Goal: Task Accomplishment & Management: Complete application form

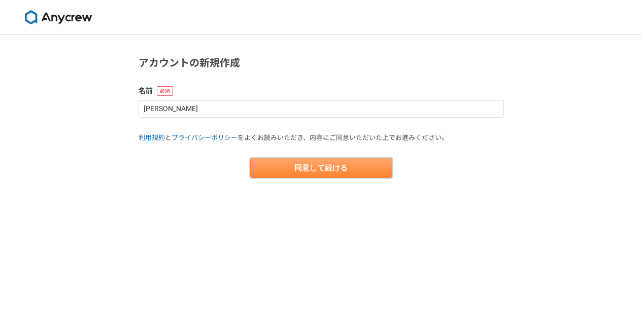
click at [326, 165] on button "同意して続ける" at bounding box center [321, 168] width 142 height 20
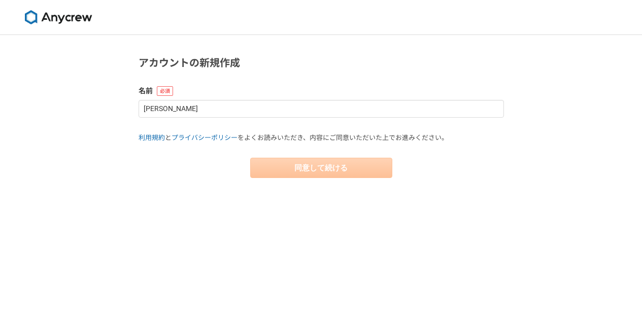
select select "13"
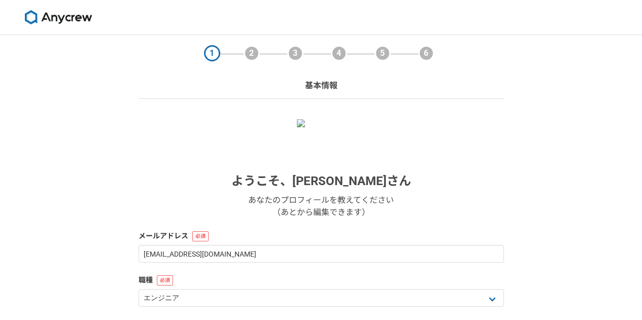
click at [513, 167] on section "1 2 3 4 5 6 基本情報 ようこそ、 下山勝正 さん あなたのプロフィールを教えてください （あとから編集できます） メールアドレス shimoyam…" at bounding box center [321, 250] width 386 height 430
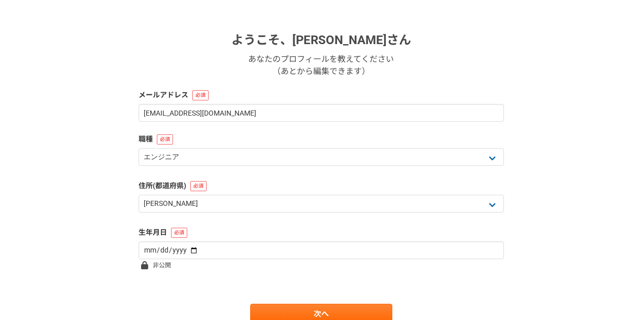
scroll to position [142, 0]
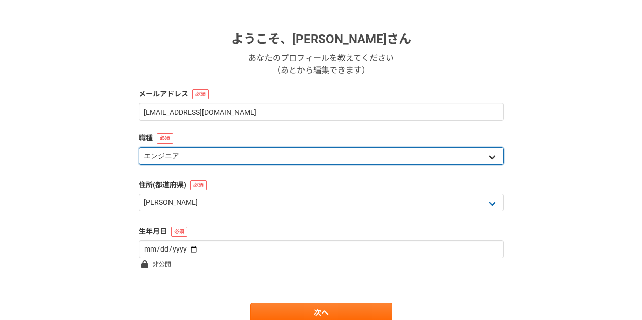
click at [171, 155] on select "エンジニア デザイナー ライター 営業 マーケティング 企画・事業開発 バックオフィス その他" at bounding box center [320, 156] width 365 height 18
select select "7"
click at [138, 147] on select "エンジニア デザイナー ライター 営業 マーケティング 企画・事業開発 バックオフィス その他" at bounding box center [320, 156] width 365 height 18
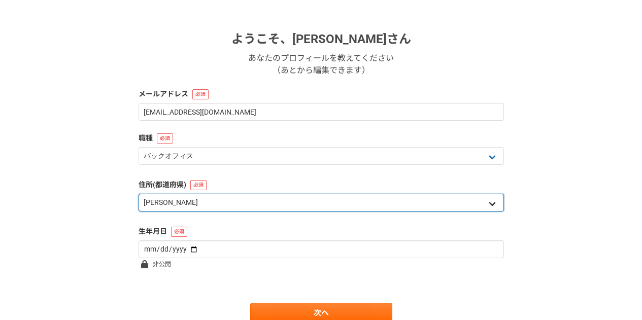
click at [183, 194] on select "北海道 青森県 岩手県 宮城県 秋田県 山形県 福島県 茨城県 栃木県 群馬県 埼玉県 千葉県 東京都 神奈川県 新潟県 富山県 石川県 福井県 山梨県 長野…" at bounding box center [320, 203] width 365 height 18
select select "12"
click at [138, 194] on select "北海道 青森県 岩手県 宮城県 秋田県 山形県 福島県 茨城県 栃木県 群馬県 埼玉県 千葉県 東京都 神奈川県 新潟県 富山県 石川県 福井県 山梨県 長野…" at bounding box center [320, 203] width 365 height 18
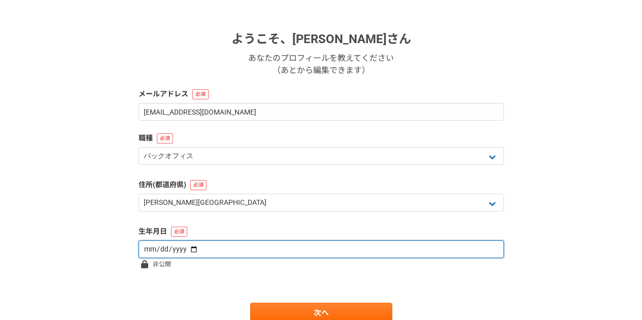
click at [172, 249] on input "date" at bounding box center [320, 249] width 365 height 18
click at [146, 247] on input "date" at bounding box center [320, 249] width 365 height 18
type input "1977-01-05"
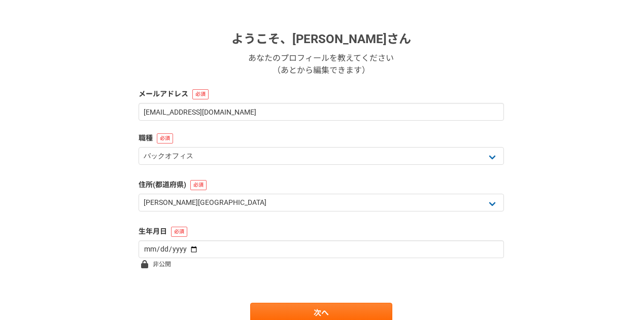
drag, startPoint x: 201, startPoint y: 284, endPoint x: 201, endPoint y: 295, distance: 11.2
click at [201, 295] on form "ようこそ、 下山勝正 さん あなたのプロフィールを教えてください （あとから編集できます） メールアドレス shimoyama.kat@gmail.com 職…" at bounding box center [320, 150] width 365 height 346
click at [291, 309] on link "次へ" at bounding box center [321, 313] width 142 height 20
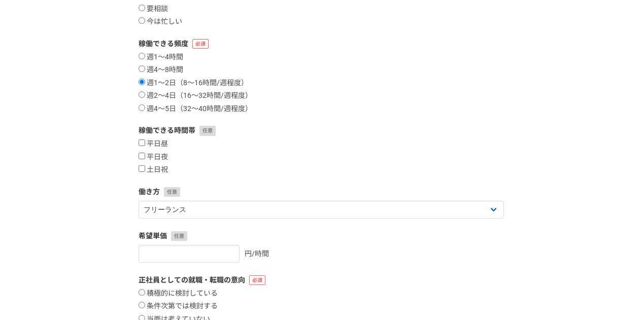
scroll to position [0, 0]
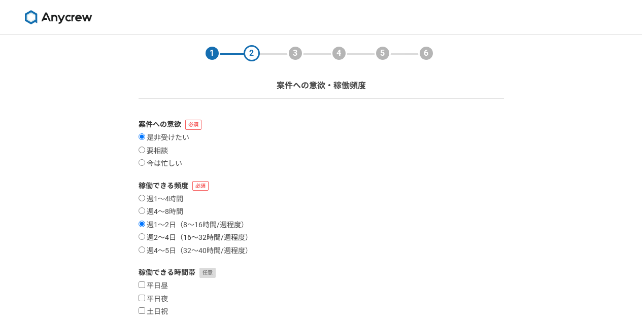
click at [144, 237] on input "週2〜4日（16〜32時間/週程度）" at bounding box center [141, 236] width 7 height 7
radio input "true"
click at [94, 203] on div "1 2 3 4 5 6 案件への意欲・稼働頻度 案件への意欲 是非受けたい 要相談 今は忙しい 稼働できる頻度 週1〜4時間 週4〜8時間 週1〜2日（8〜1…" at bounding box center [321, 303] width 642 height 536
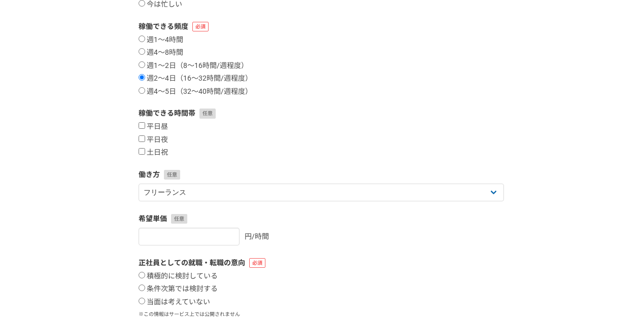
scroll to position [162, 0]
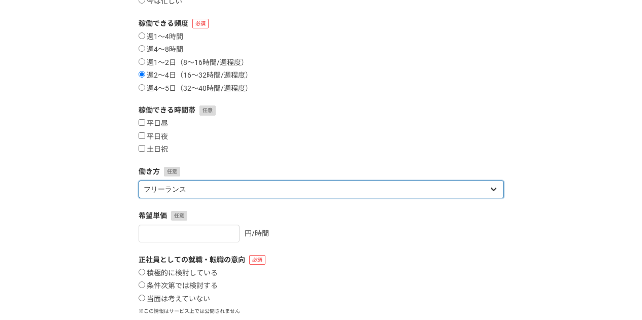
click at [161, 192] on select "フリーランス 副業 その他" at bounding box center [320, 190] width 365 height 18
select select "other"
click at [138, 181] on select "フリーランス 副業 その他" at bounding box center [320, 190] width 365 height 18
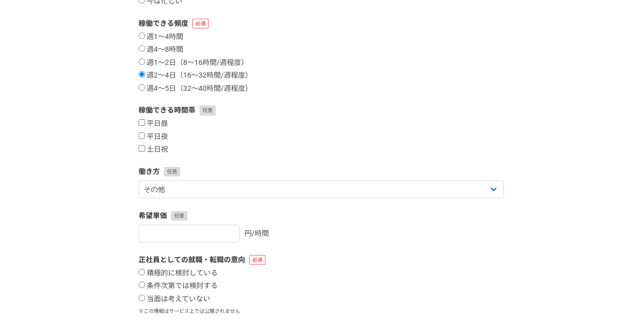
click at [100, 200] on div "1 2 3 4 5 6 案件への意欲・稼働頻度 案件への意欲 是非受けたい 要相談 今は忙しい 稼働できる頻度 週1〜4時間 週4〜8時間 週1〜2日（8〜1…" at bounding box center [321, 141] width 642 height 536
click at [143, 124] on input "平日昼" at bounding box center [141, 122] width 7 height 7
checkbox input "true"
click at [142, 138] on input "平日夜" at bounding box center [141, 135] width 7 height 7
checkbox input "true"
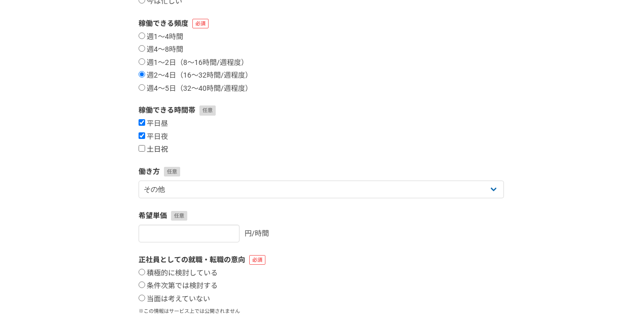
click at [140, 153] on label "土日祝" at bounding box center [152, 149] width 29 height 9
click at [140, 152] on input "土日祝" at bounding box center [141, 148] width 7 height 7
checkbox input "true"
click at [109, 201] on div "1 2 3 4 5 6 案件への意欲・稼働頻度 案件への意欲 是非受けたい 要相談 今は忙しい 稼働できる頻度 週1〜4時間 週4〜8時間 週1〜2日（8〜1…" at bounding box center [321, 141] width 642 height 536
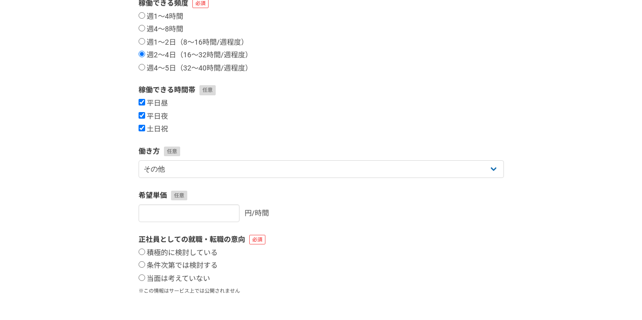
scroll to position [251, 0]
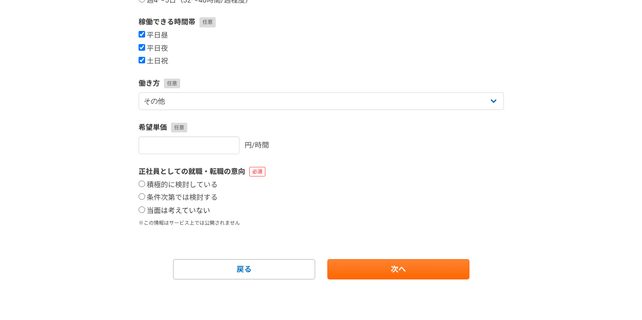
click at [142, 208] on input "当面は考えていない" at bounding box center [141, 209] width 7 height 7
radio input "true"
click at [143, 197] on input "条件次第では検討する" at bounding box center [141, 196] width 7 height 7
radio input "true"
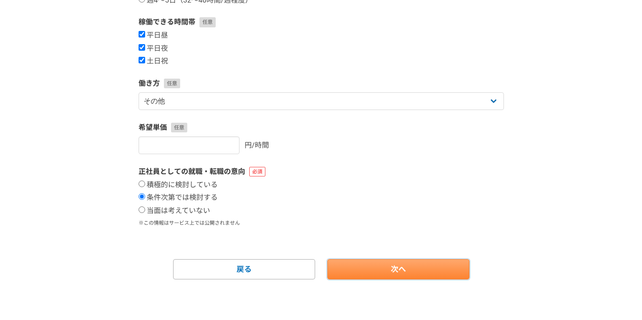
click at [372, 270] on link "次へ" at bounding box center [398, 269] width 142 height 20
select select
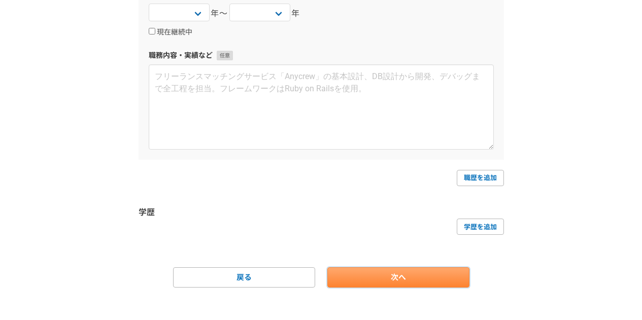
scroll to position [0, 0]
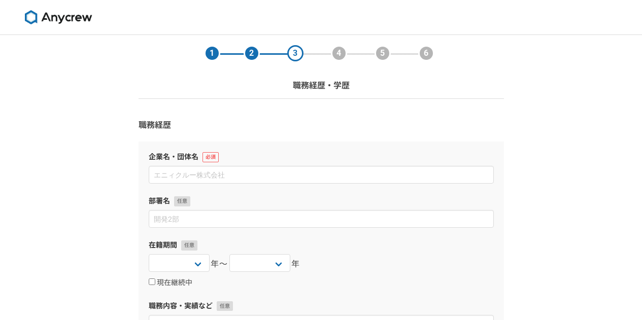
click at [532, 253] on div "1 2 3 4 5 6 職務経歴・学歴 職務経歴 企業名・団体名 部署名 在籍期間 2025 2024 2023 2022 2021 2020 2019 20…" at bounding box center [321, 307] width 642 height 544
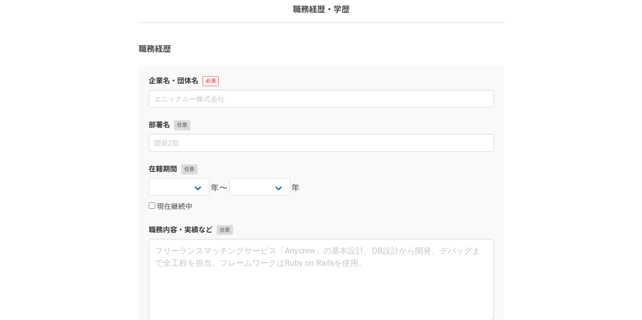
scroll to position [96, 0]
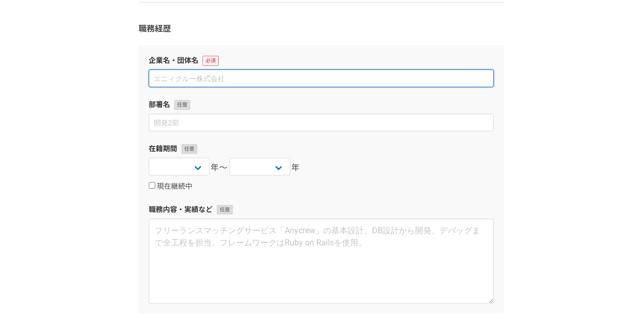
click at [267, 85] on input at bounding box center [321, 78] width 345 height 18
type input "株式会社ヒトナラ"
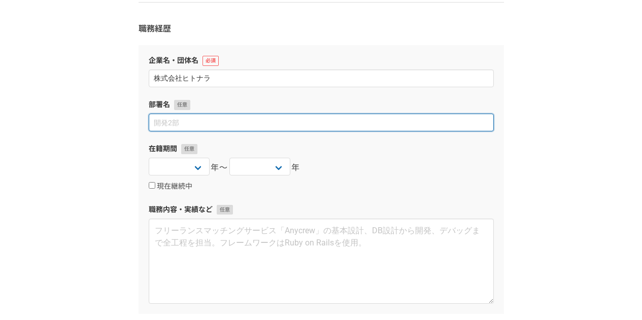
click at [202, 126] on input at bounding box center [321, 123] width 345 height 18
type input "ヒトサポ事業部"
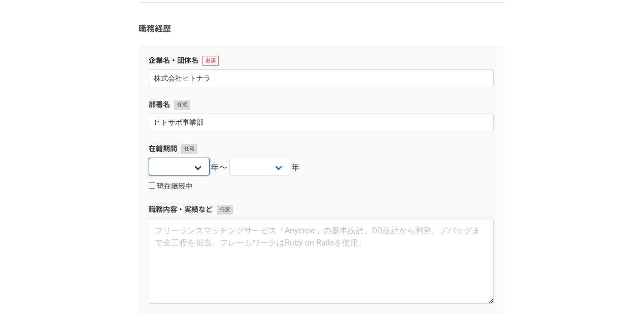
click at [193, 165] on select "2025 2024 2023 2022 2021 2020 2019 2018 2017 2016 2015 2014 2013 2012 2011 2010…" at bounding box center [179, 167] width 61 height 18
select select "2025"
click at [149, 158] on select "2025 2024 2023 2022 2021 2020 2019 2018 2017 2016 2015 2014 2013 2012 2011 2010…" at bounding box center [179, 167] width 61 height 18
click at [246, 167] on select "2025 2024 2023 2022 2021 2020 2019 2018 2017 2016 2015 2014 2013 2012 2011 2010…" at bounding box center [259, 167] width 61 height 18
select select "2025"
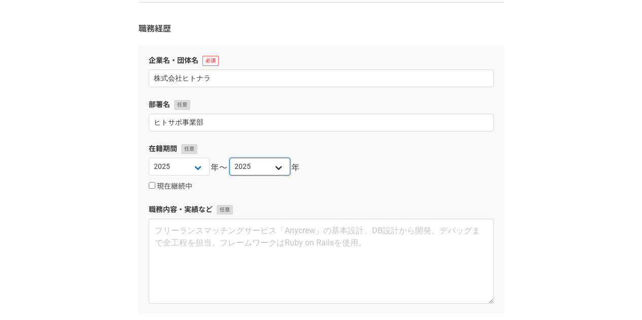
click at [229, 158] on select "2025 2024 2023 2022 2021 2020 2019 2018 2017 2016 2015 2014 2013 2012 2011 2010…" at bounding box center [259, 167] width 61 height 18
click at [366, 154] on div "在籍期間 2025 2024 2023 2022 2021 2020 2019 2018 2017 2016 2015 2014 2013 2012 2011…" at bounding box center [321, 168] width 345 height 48
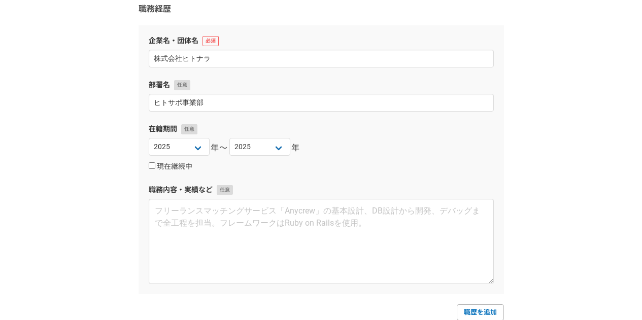
scroll to position [117, 0]
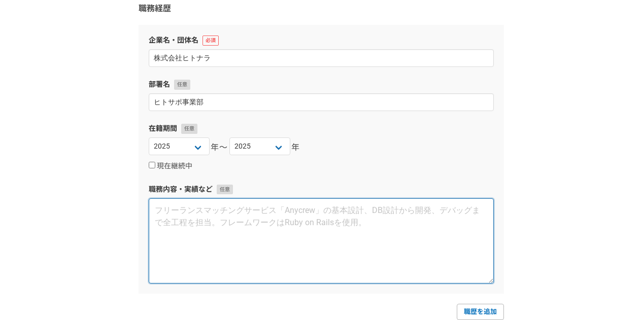
click at [344, 210] on textarea at bounding box center [321, 240] width 345 height 85
type textarea "職"
type textarea "人"
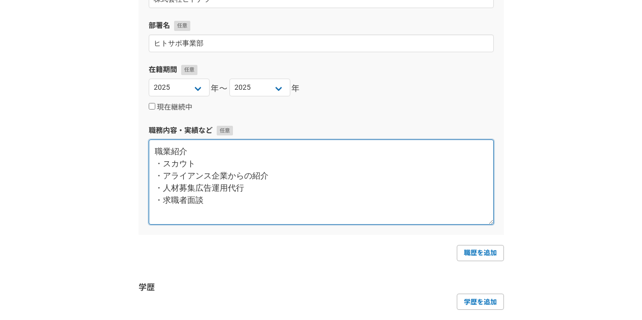
scroll to position [245, 0]
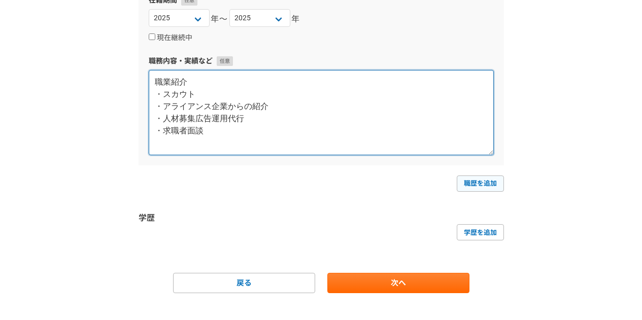
type textarea "職業紹介 ・スカウト ・アライアンス企業からの紹介 ・人材募集広告運用代行 ・求職者面談"
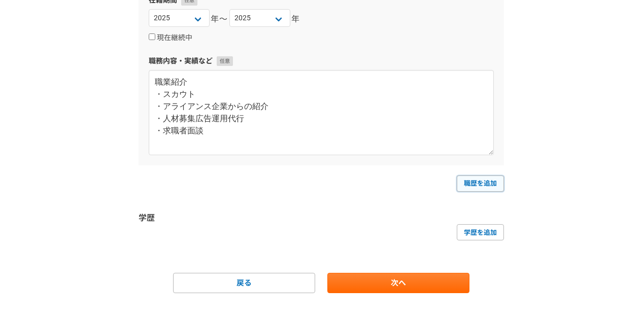
click at [482, 183] on link "職歴を追加" at bounding box center [480, 184] width 47 height 16
select select
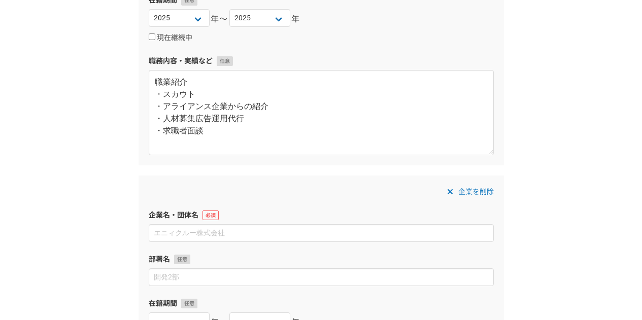
click at [302, 222] on div "企業名・団体名" at bounding box center [321, 226] width 345 height 32
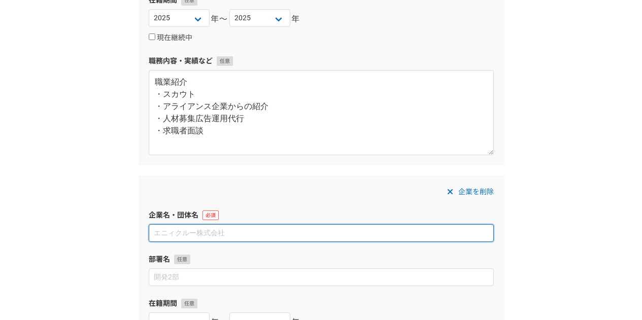
click at [231, 237] on input at bounding box center [321, 233] width 345 height 18
type input "ＲＥＤＥＥ株式会社"
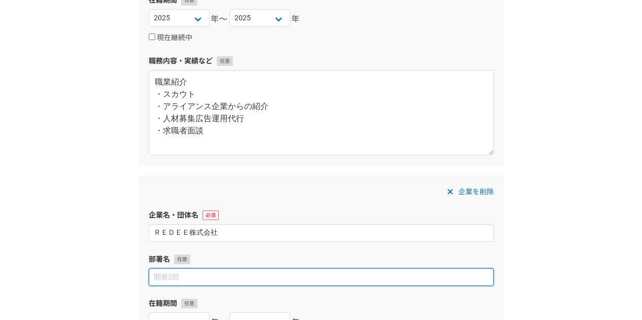
click at [190, 276] on input at bounding box center [321, 277] width 345 height 18
type input "取締役社長"
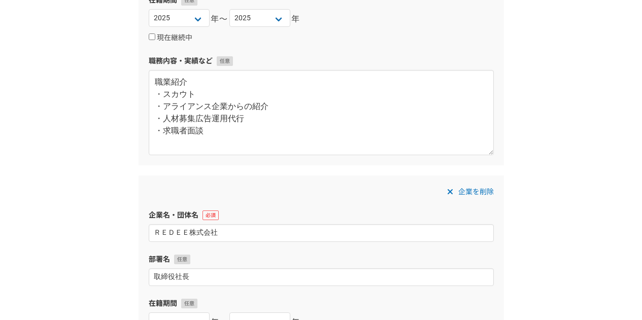
click at [129, 262] on section "1 2 3 4 5 6 職務経歴・学歴 職務経歴 企業名・団体名 株式会社ヒトナラ 部署名 ヒトサポ事業部 在籍期間 2025 2024 2023 2022 …" at bounding box center [321, 193] width 386 height 807
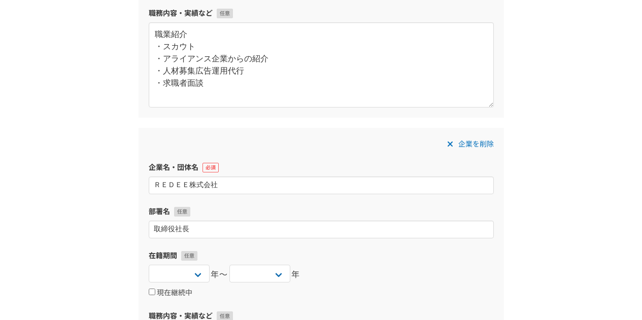
scroll to position [306, 0]
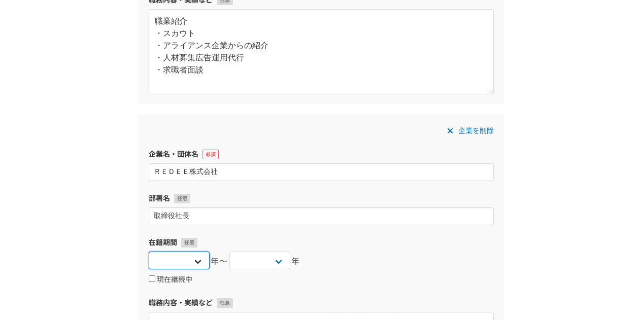
click at [176, 262] on select "2025 2024 2023 2022 2021 2020 2019 2018 2017 2016 2015 2014 2013 2012 2011 2010…" at bounding box center [179, 261] width 61 height 18
select select "2023"
click at [149, 252] on select "2025 2024 2023 2022 2021 2020 2019 2018 2017 2016 2015 2014 2013 2012 2011 2010…" at bounding box center [179, 261] width 61 height 18
click at [276, 260] on select "2025 2024 2023 2022 2021 2020 2019 2018 2017 2016 2015 2014 2013 2012 2011 2010…" at bounding box center [259, 261] width 61 height 18
select select "2025"
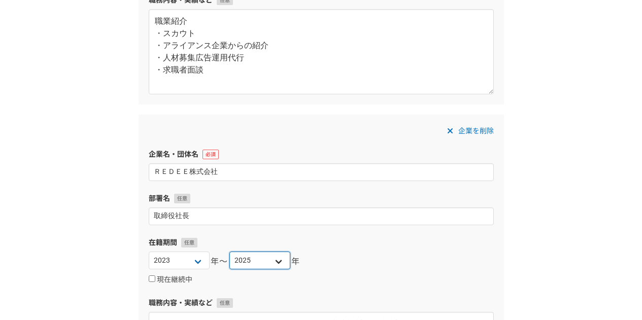
click at [229, 252] on select "2025 2024 2023 2022 2021 2020 2019 2018 2017 2016 2015 2014 2013 2012 2011 2010…" at bounding box center [259, 261] width 61 height 18
click at [397, 252] on div "2025 2024 2023 2022 2021 2020 2019 2018 2017 2016 2015 2014 2013 2012 2011 2010…" at bounding box center [321, 262] width 345 height 20
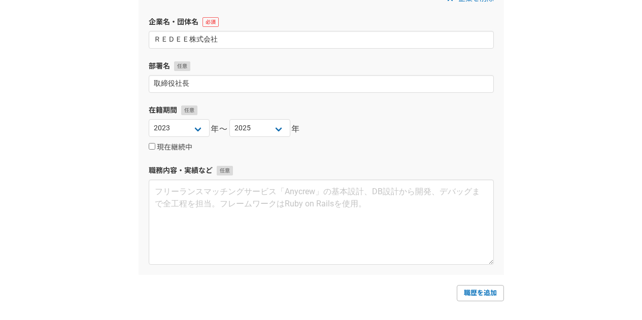
scroll to position [448, 0]
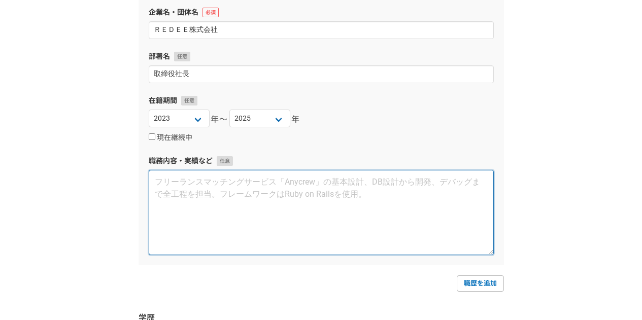
click at [294, 205] on textarea at bounding box center [321, 212] width 345 height 85
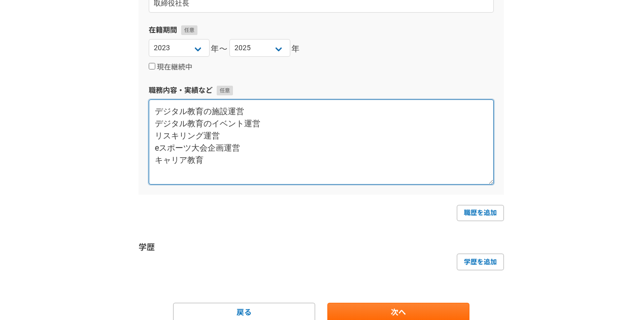
scroll to position [562, 0]
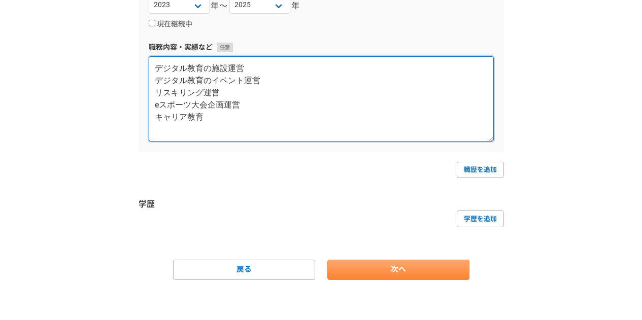
type textarea "デジタル教育の施設運営 デジタル教育のイベント運営 リスキリング運営 eスポーツ大会企画運営 キャリア教育"
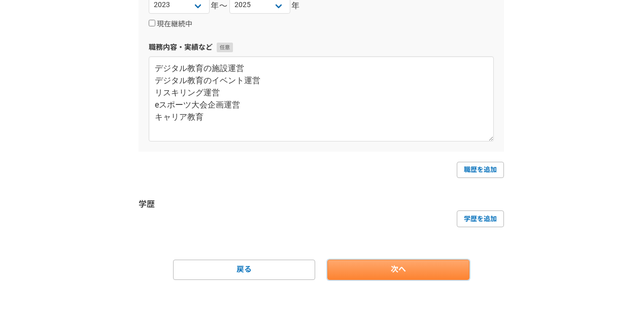
click at [422, 269] on link "次へ" at bounding box center [398, 270] width 142 height 20
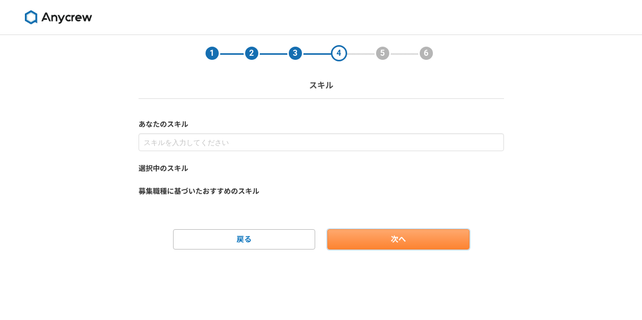
scroll to position [0, 0]
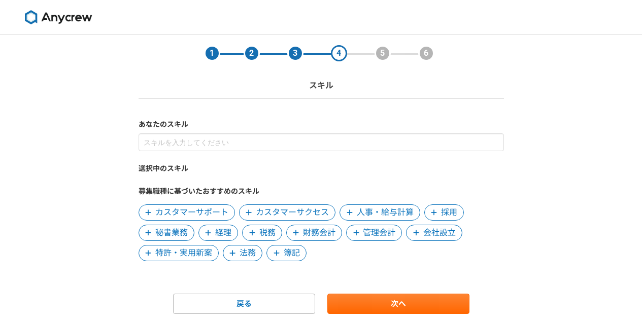
click at [518, 182] on div "1 2 3 4 5 6 スキル あなたのスキル 選択中のスキル 募集職種に基づいたおすすめのスキル カスタマーサポート カスタマーサクセス 人事・給与計算 採…" at bounding box center [321, 195] width 642 height 320
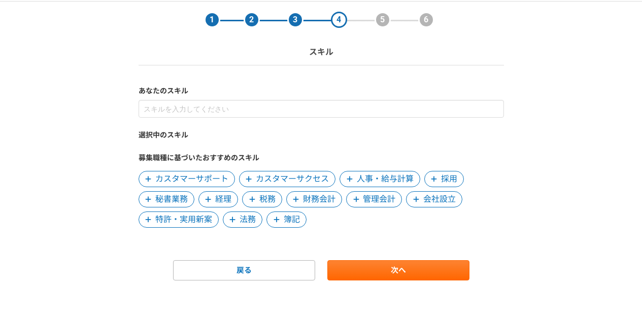
scroll to position [34, 0]
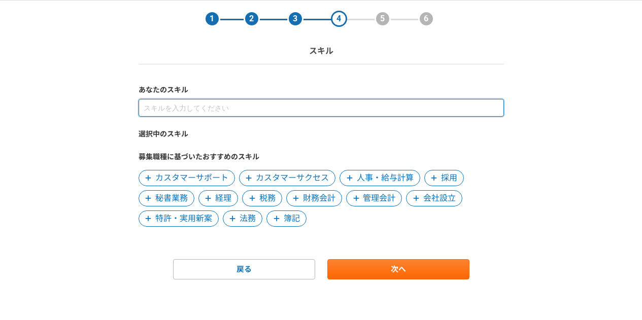
click at [308, 107] on input at bounding box center [320, 108] width 365 height 18
type input "キャリアコンサルタント"
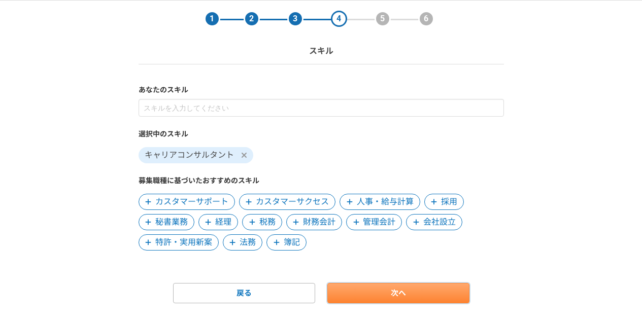
click at [410, 291] on link "次へ" at bounding box center [398, 293] width 142 height 20
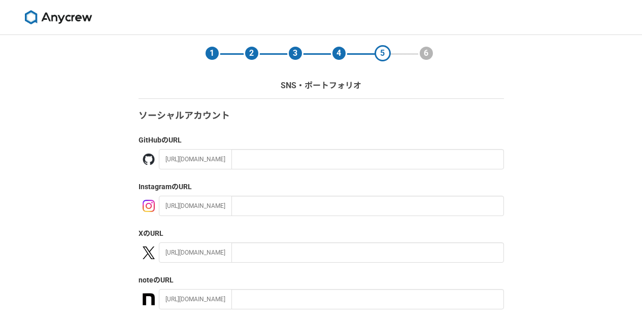
click at [567, 201] on div "1 2 3 4 5 6 SNS・ポートフォリオ ソーシャルアカウント GitHub のURL https://github.com/ Instagram のU…" at bounding box center [321, 296] width 642 height 523
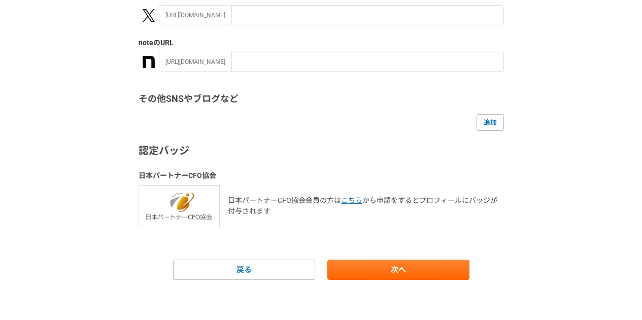
scroll to position [238, 0]
click at [385, 265] on link "次へ" at bounding box center [398, 269] width 142 height 20
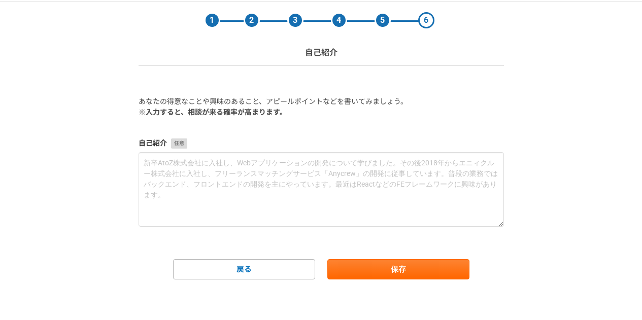
scroll to position [0, 0]
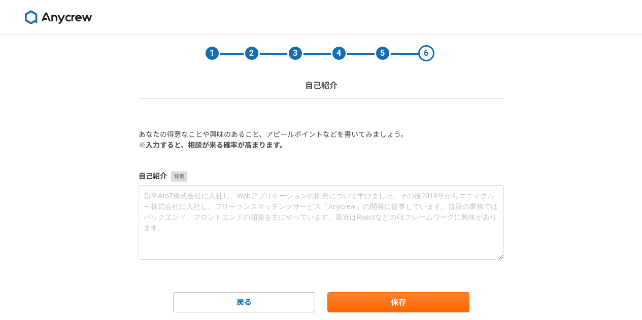
click at [551, 178] on div "1 2 3 4 5 6 自己紹介 あなたの得意なことや興味のあること、アピールポイントなどを書いてみましょう。 ※入力すると、相談が来る確率が高まります。 自…" at bounding box center [321, 194] width 642 height 318
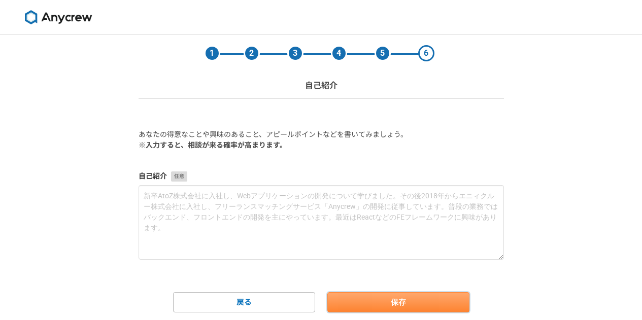
click at [391, 304] on button "保存" at bounding box center [398, 302] width 142 height 20
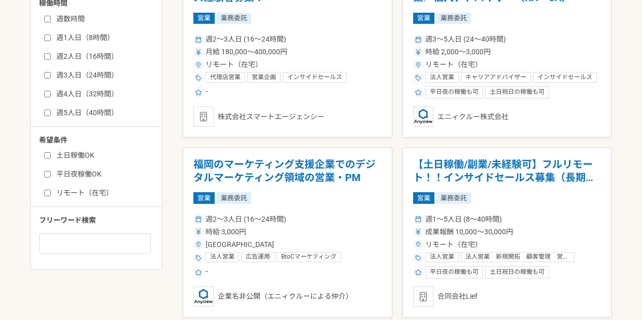
scroll to position [460, 0]
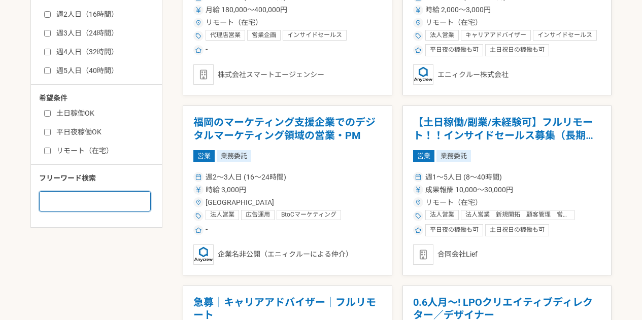
click at [69, 203] on input at bounding box center [95, 201] width 112 height 20
type input "キャリアコンサルタント"
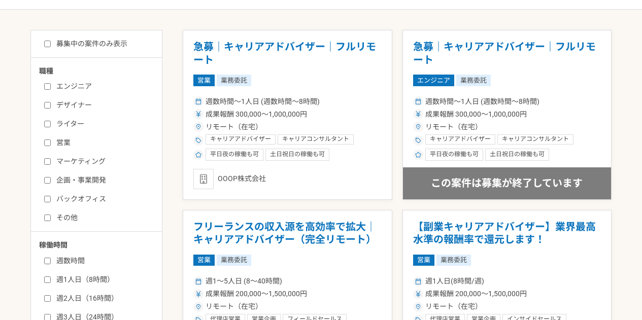
scroll to position [175, 0]
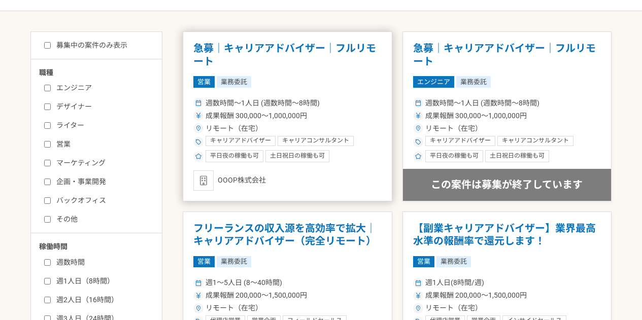
click at [320, 50] on h1 "急募｜キャリアアドバイザー｜フルリモート" at bounding box center [287, 55] width 188 height 26
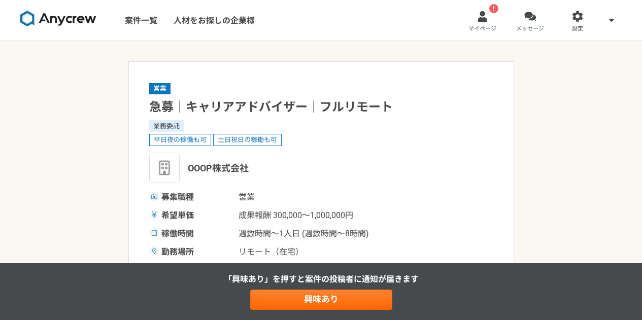
click at [384, 186] on div "営業 急募｜キャリアアドバイザー｜フルリモート 業務委託 平日夜の稼働も可 土日祝日の稼働も可 OOOP株式会社 募集職種 営業 希望単価 成果報酬 300,…" at bounding box center [321, 188] width 344 height 213
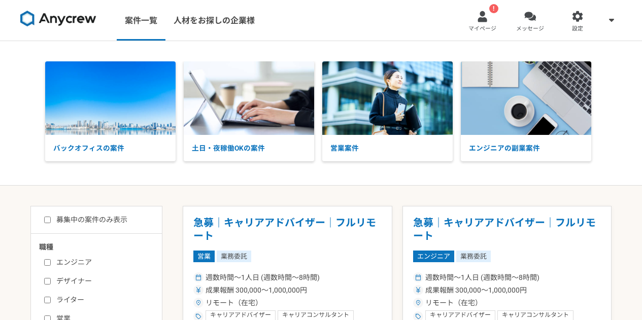
click at [492, 21] on link "! マイページ" at bounding box center [483, 20] width 48 height 41
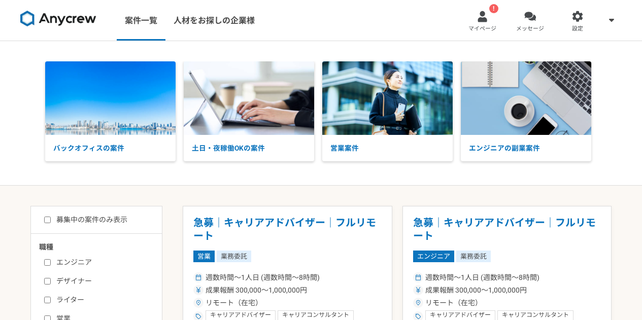
click at [13, 149] on div "バックオフィスの案件 土日・夜稼働OKの案件 営業案件 エンジニアの副業案件" at bounding box center [321, 112] width 642 height 103
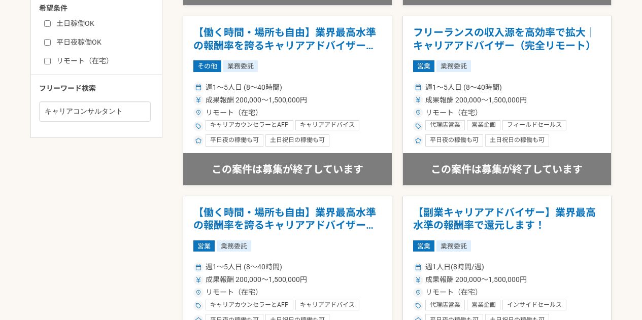
scroll to position [528, 0]
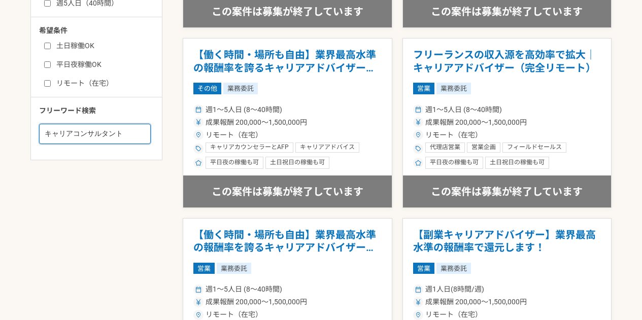
click at [140, 136] on input "キャリアコンサルタント" at bounding box center [95, 134] width 112 height 20
type input "キ"
click at [140, 136] on input at bounding box center [95, 134] width 112 height 20
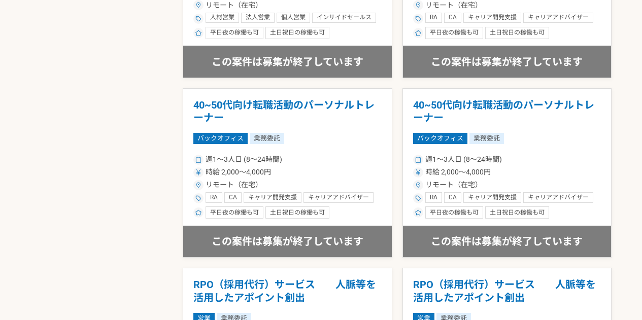
scroll to position [1258, 0]
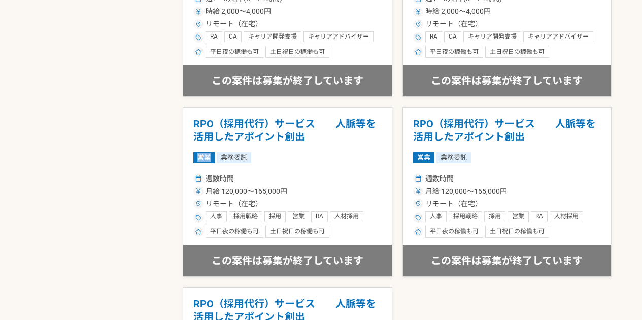
scroll to position [1360, 0]
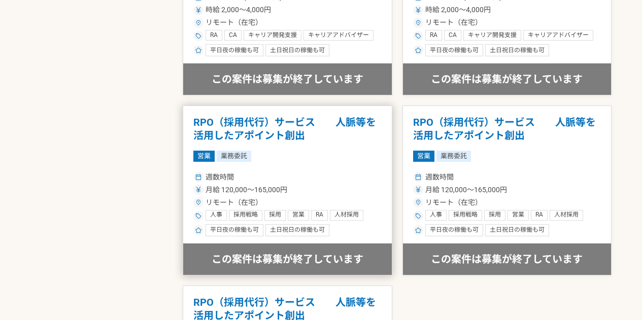
click at [260, 133] on h1 "RPO（採用代行）サービス　　人脈等を活用したアポイント創出" at bounding box center [287, 129] width 188 height 26
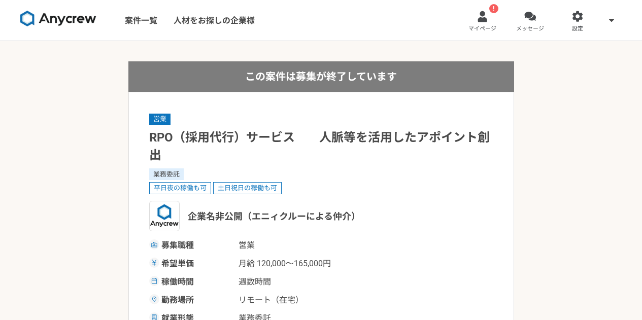
click at [358, 248] on div "募集職種 営業" at bounding box center [321, 245] width 344 height 12
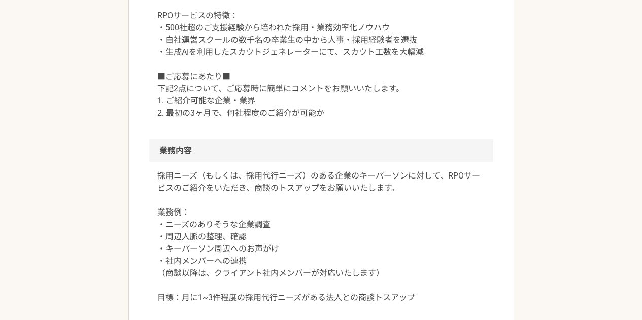
scroll to position [446, 0]
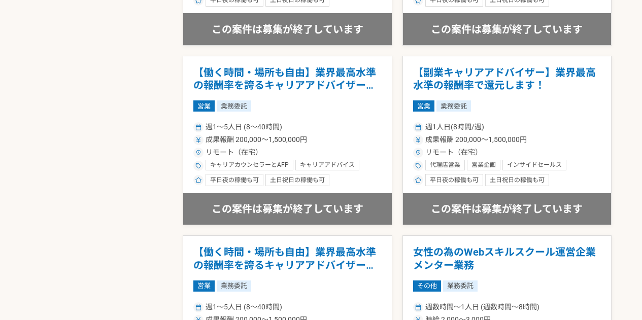
scroll to position [693, 0]
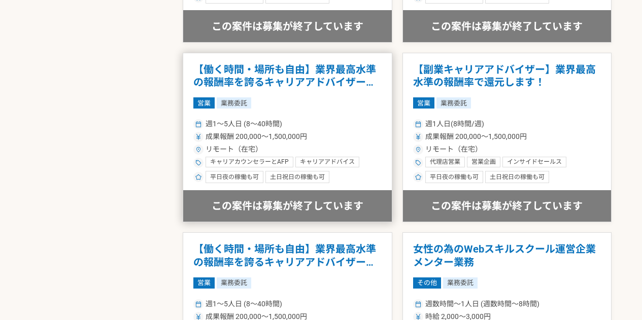
click at [248, 67] on h1 "【働く時間・場所も自由】業界最高水準の報酬率を誇るキャリアアドバイザーを募集！" at bounding box center [287, 76] width 188 height 26
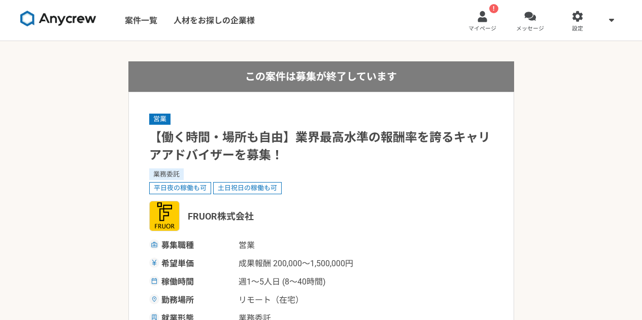
click at [413, 218] on div "FRUOR株式会社" at bounding box center [321, 216] width 344 height 30
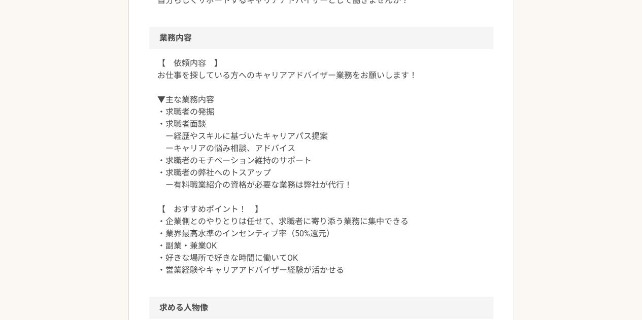
scroll to position [446, 0]
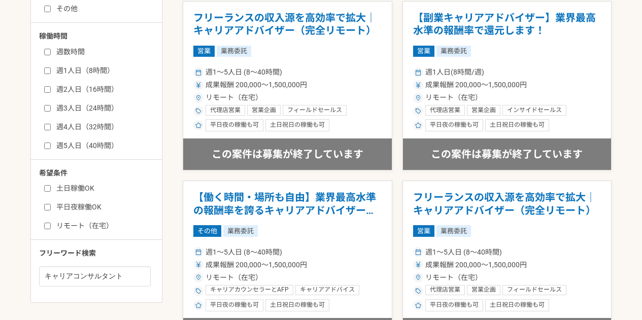
scroll to position [446, 0]
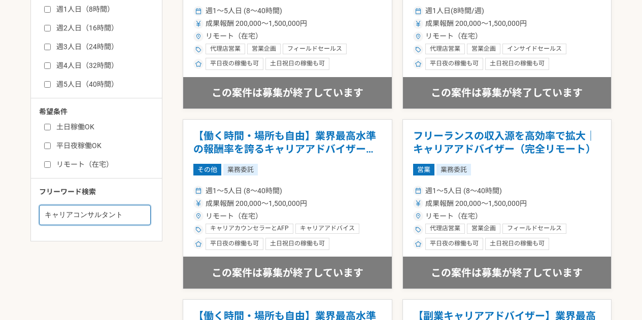
click at [134, 216] on input "キャリアコンサルタント" at bounding box center [95, 215] width 112 height 20
type input "キ"
type input "人材"
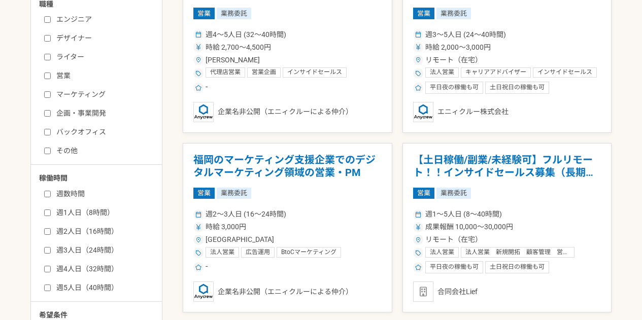
scroll to position [90, 0]
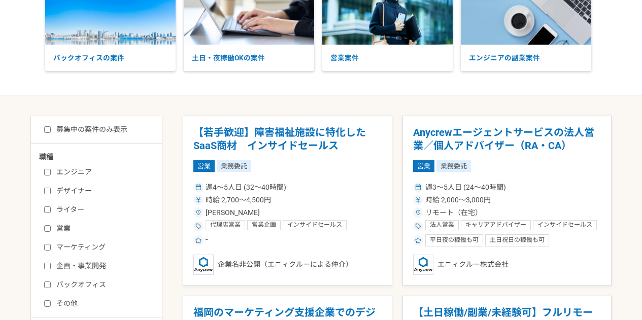
drag, startPoint x: 641, startPoint y: 56, endPoint x: 641, endPoint y: 61, distance: 5.6
click at [641, 61] on div "バックオフィスの案件 土日・夜稼働OKの案件 営業案件 エンジニアの副業案件" at bounding box center [321, 22] width 642 height 103
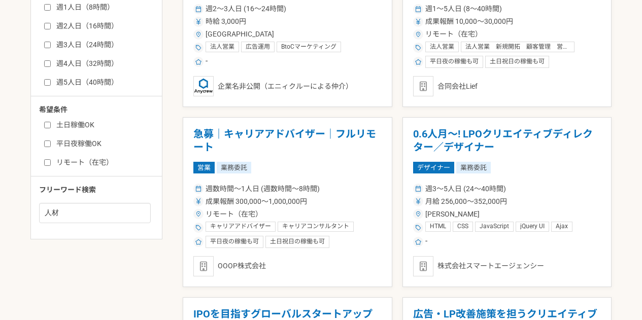
scroll to position [469, 0]
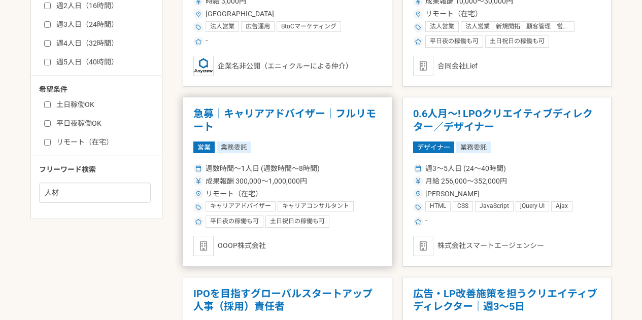
click at [282, 115] on h1 "急募｜キャリアアドバイザー｜フルリモート" at bounding box center [287, 121] width 188 height 26
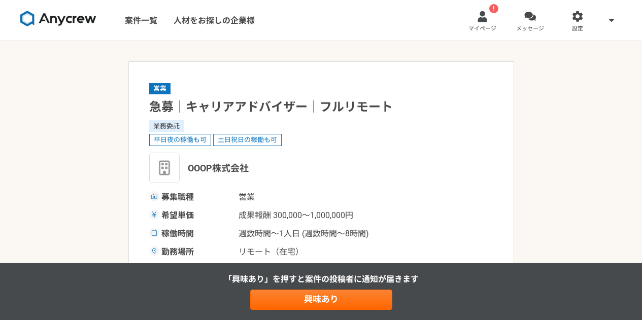
click at [331, 183] on div "OOOP株式会社" at bounding box center [321, 168] width 344 height 30
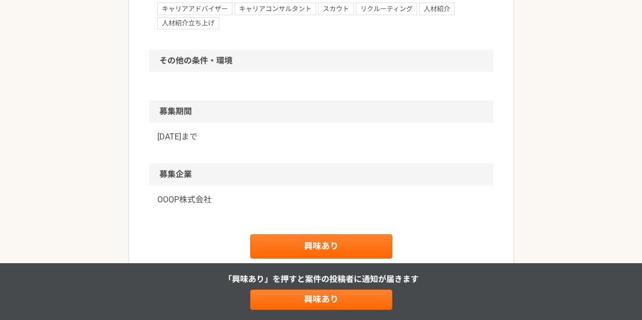
scroll to position [832, 0]
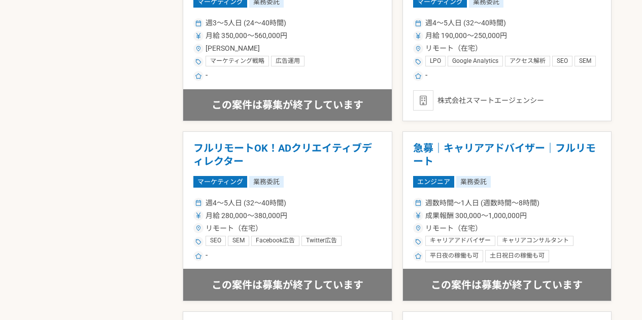
scroll to position [1035, 0]
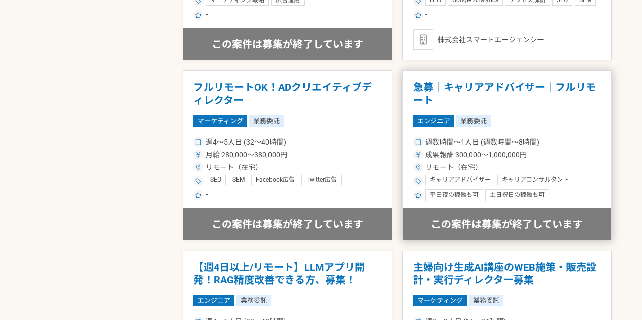
click at [481, 86] on h1 "急募｜キャリアアドバイザー｜フルリモート" at bounding box center [507, 94] width 188 height 26
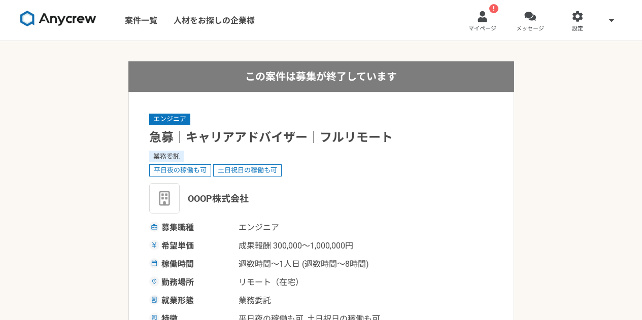
click at [434, 154] on div "業務委託" at bounding box center [321, 156] width 344 height 11
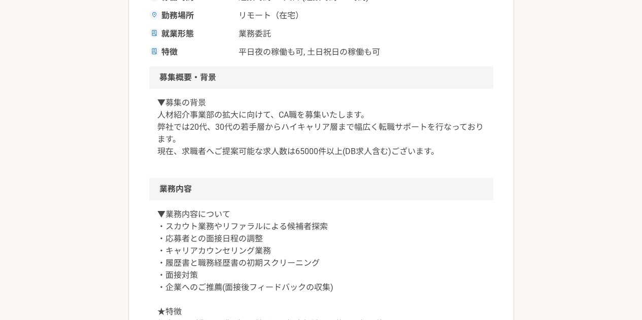
scroll to position [365, 0]
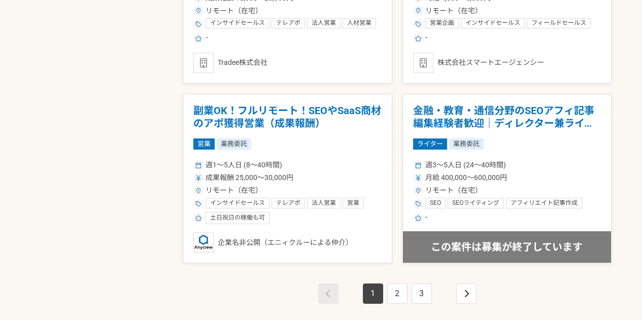
scroll to position [1779, 0]
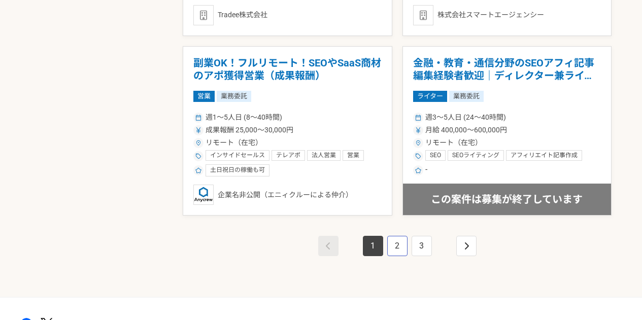
click at [399, 246] on link "2" at bounding box center [397, 246] width 20 height 20
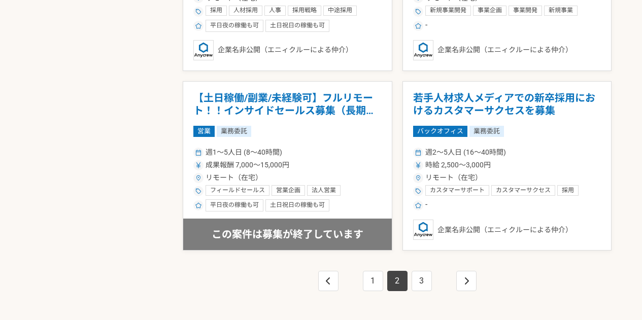
scroll to position [1785, 0]
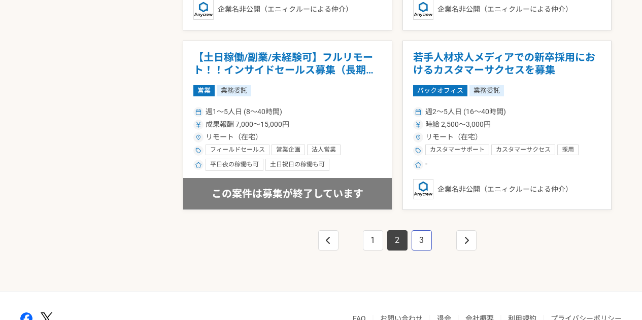
click at [426, 238] on link "3" at bounding box center [421, 240] width 20 height 20
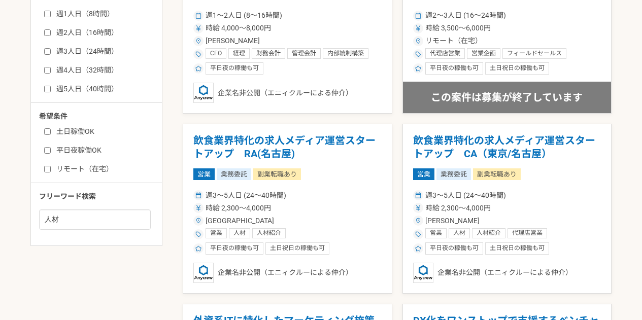
scroll to position [455, 0]
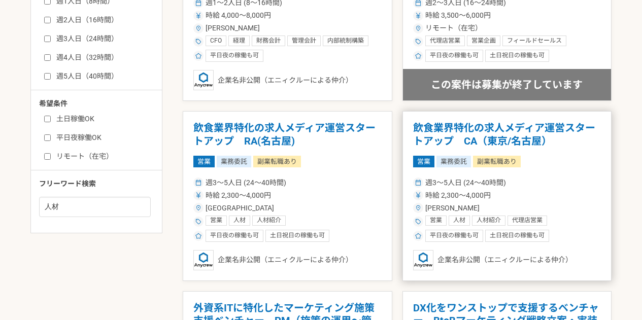
click at [469, 138] on h1 "飲食業界特化の求人メディア運営スタートアップ　CA（東京/名古屋）" at bounding box center [507, 135] width 188 height 26
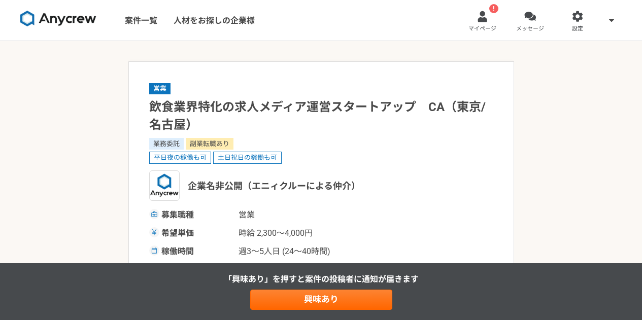
click at [415, 195] on div "企業名非公開（エニィクルーによる仲介）" at bounding box center [321, 185] width 344 height 30
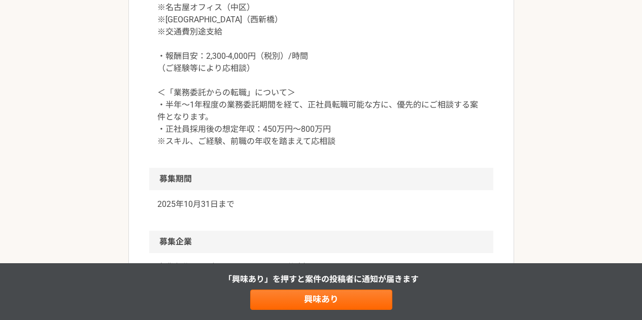
scroll to position [1238, 0]
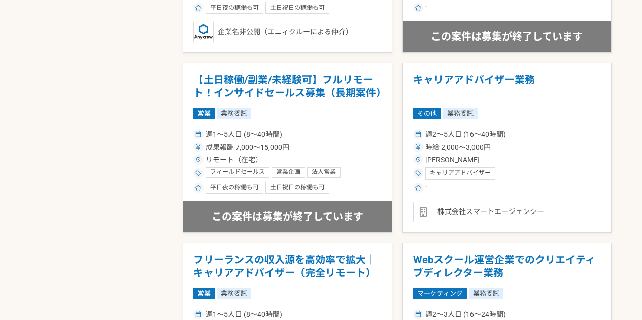
scroll to position [1418, 0]
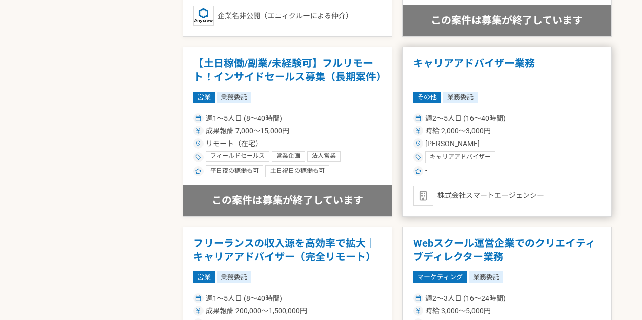
click at [479, 63] on h1 "キャリアアドバイザー業務" at bounding box center [507, 70] width 188 height 26
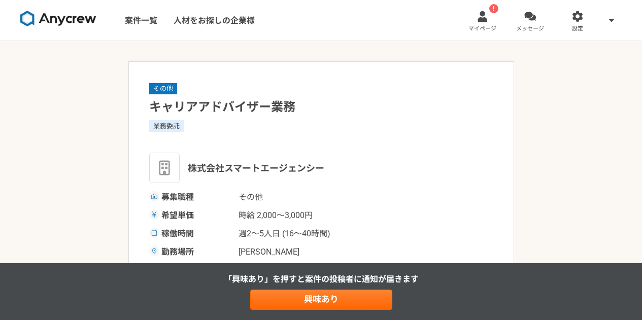
click at [408, 200] on div "募集職種 その他" at bounding box center [321, 197] width 344 height 12
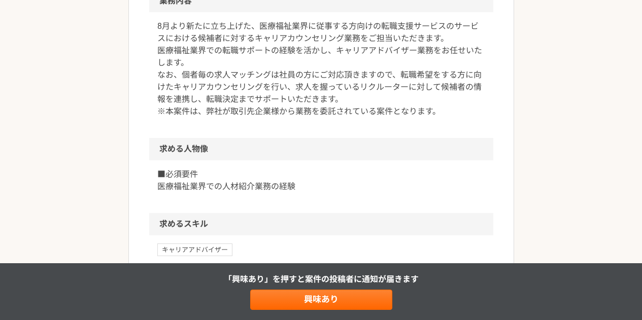
scroll to position [374, 0]
